Goal: Obtain resource: Obtain resource

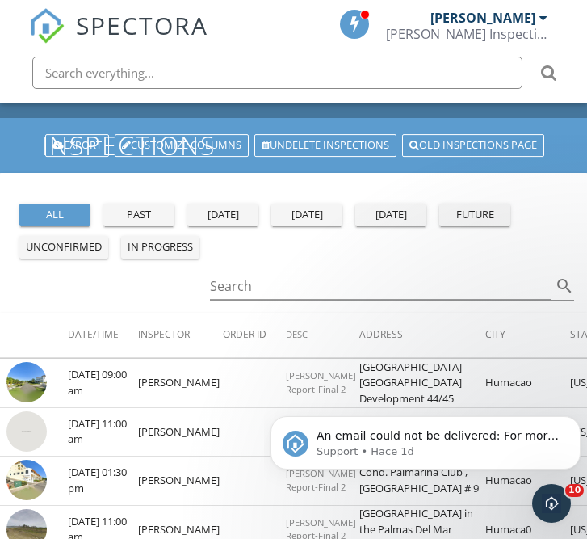
click at [460, 158] on div "Export Customize Columns Undelete inspections Old inspections page" at bounding box center [295, 146] width 503 height 26
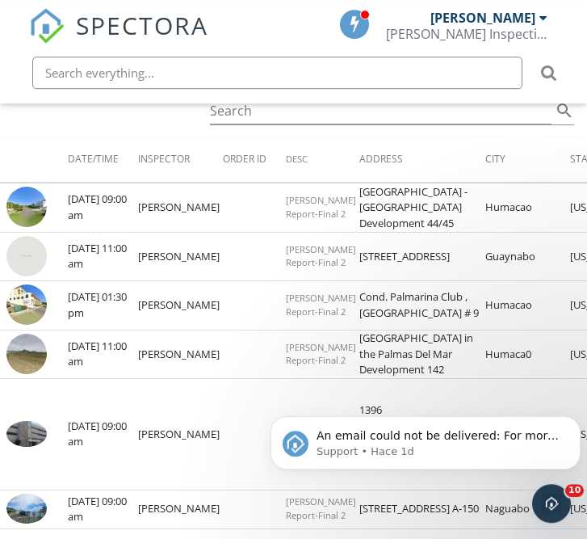
scroll to position [244, 0]
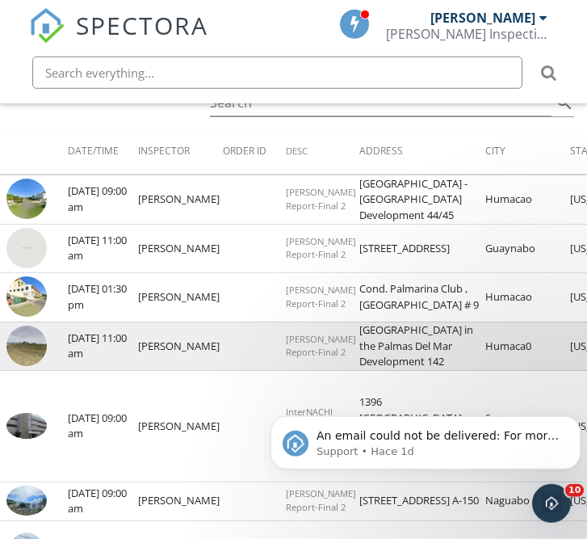
click at [23, 366] on img at bounding box center [26, 346] width 40 height 40
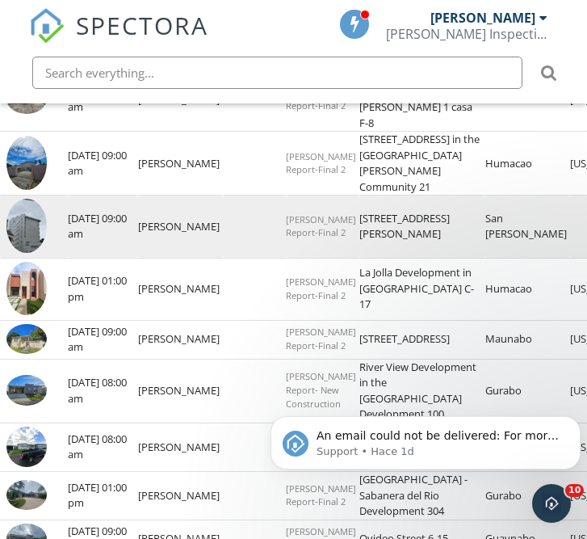
scroll to position [983, 0]
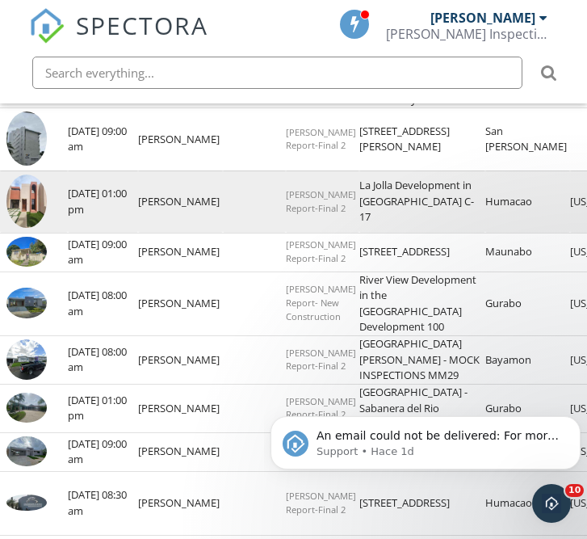
click at [28, 229] on img at bounding box center [26, 202] width 40 height 54
click at [23, 229] on img at bounding box center [26, 202] width 40 height 54
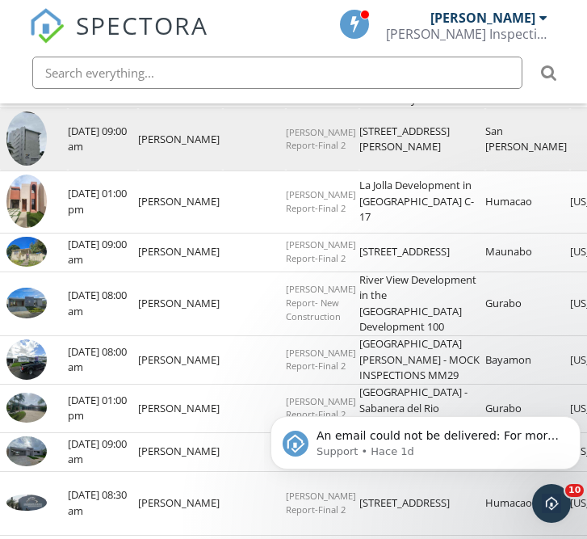
click at [27, 166] on img at bounding box center [26, 139] width 40 height 54
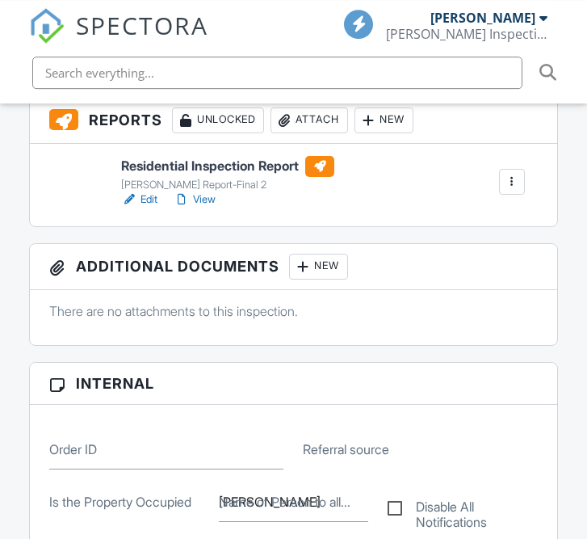
scroll to position [663, 0]
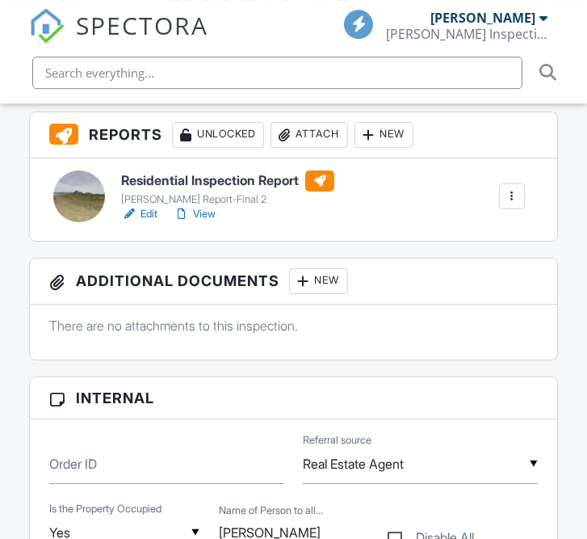
click at [227, 177] on h6 "Residential Inspection Report" at bounding box center [227, 180] width 213 height 21
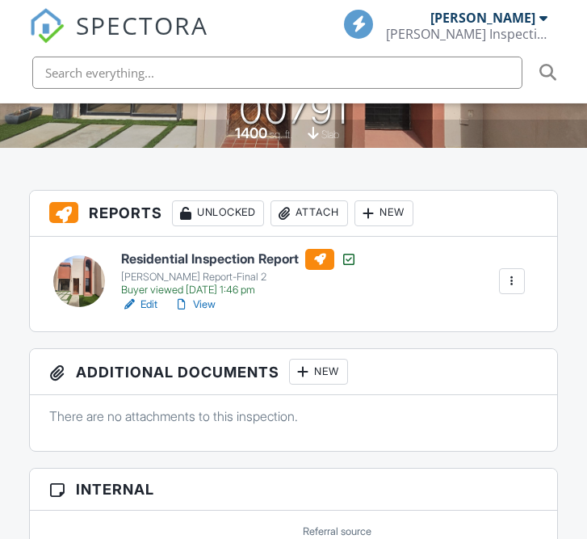
scroll to position [416, 0]
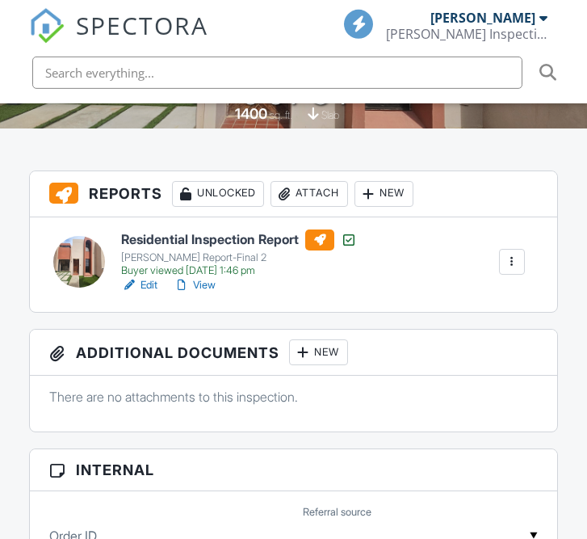
click at [216, 241] on h6 "Residential Inspection Report" at bounding box center [239, 239] width 236 height 21
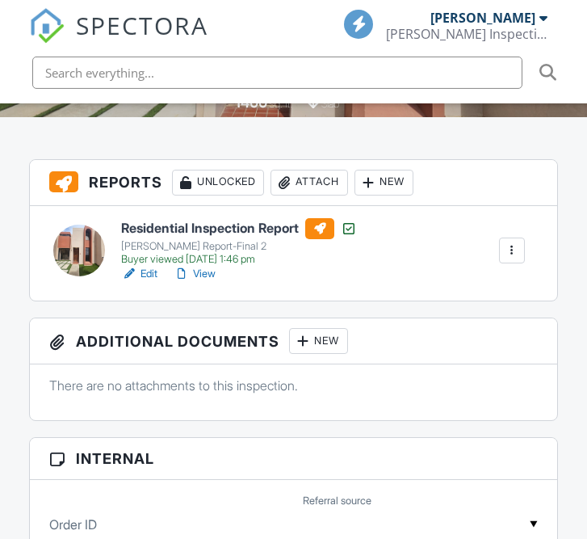
scroll to position [412, 0]
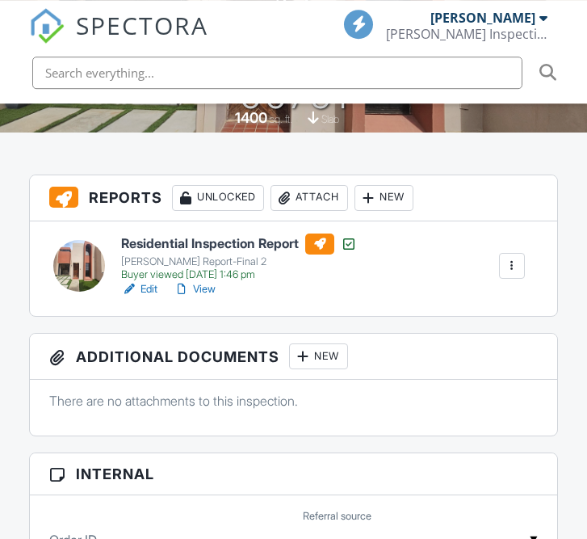
click at [176, 239] on h6 "Residential Inspection Report" at bounding box center [239, 244] width 236 height 21
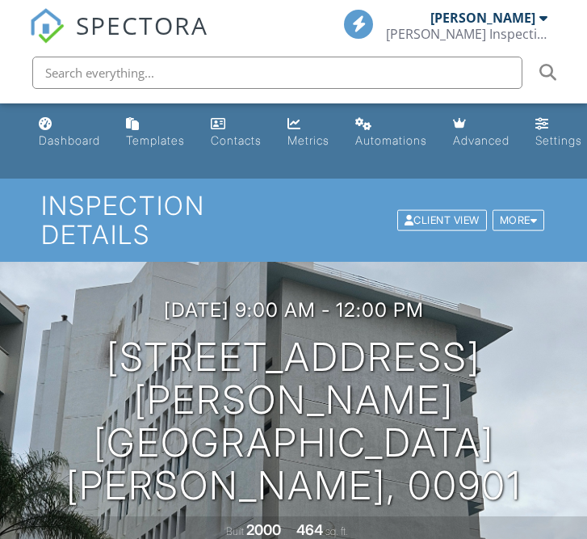
scroll to position [381, 0]
